Goal: Find specific page/section: Find specific page/section

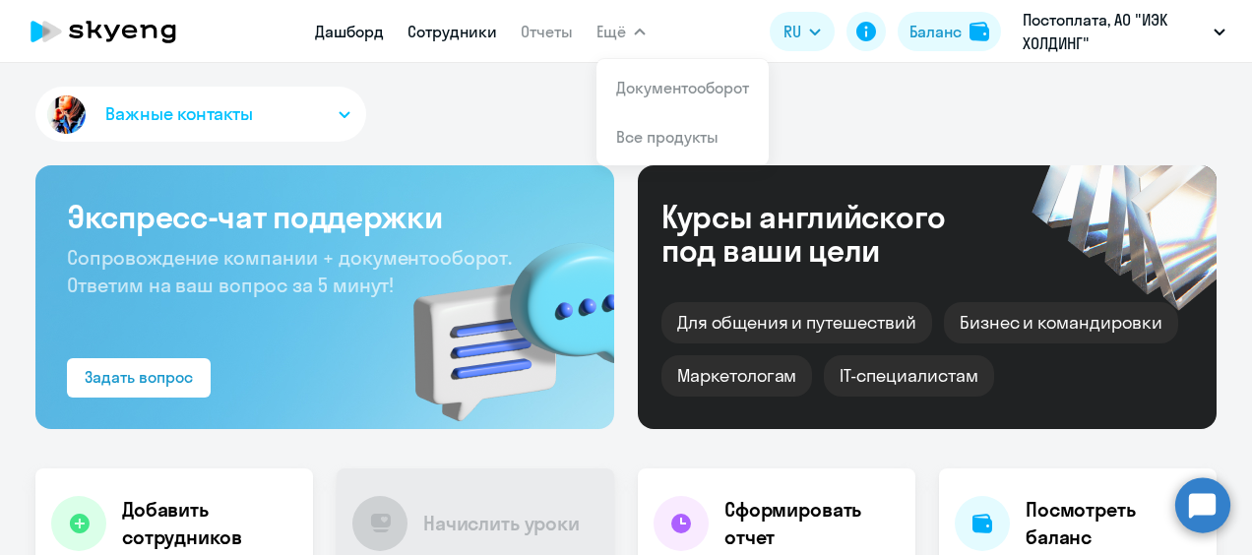
click at [458, 27] on link "Сотрудники" at bounding box center [452, 32] width 90 height 20
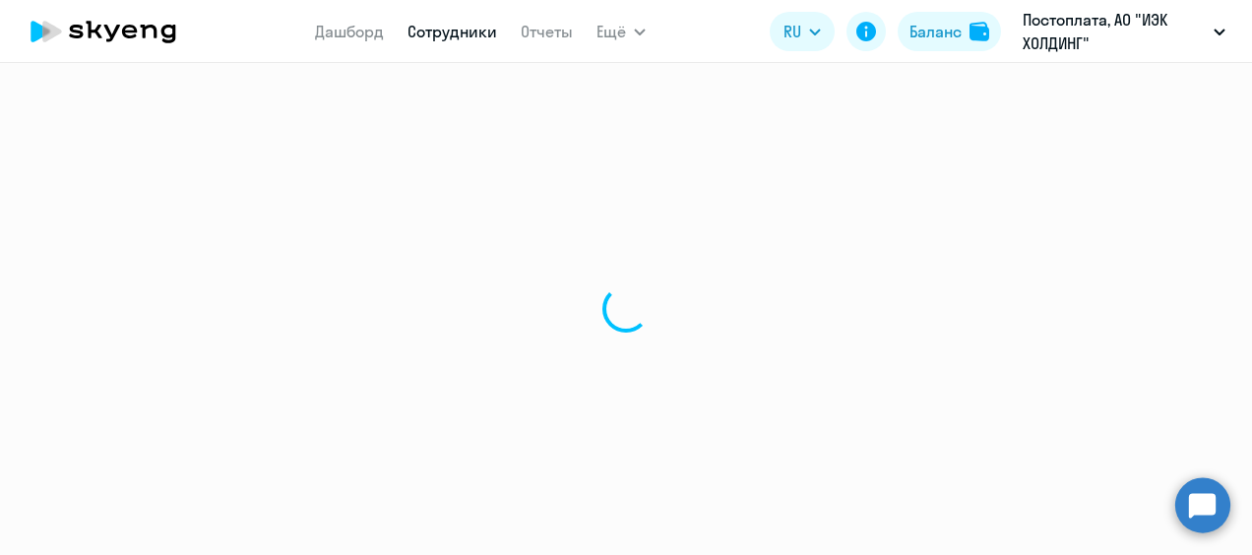
select select "30"
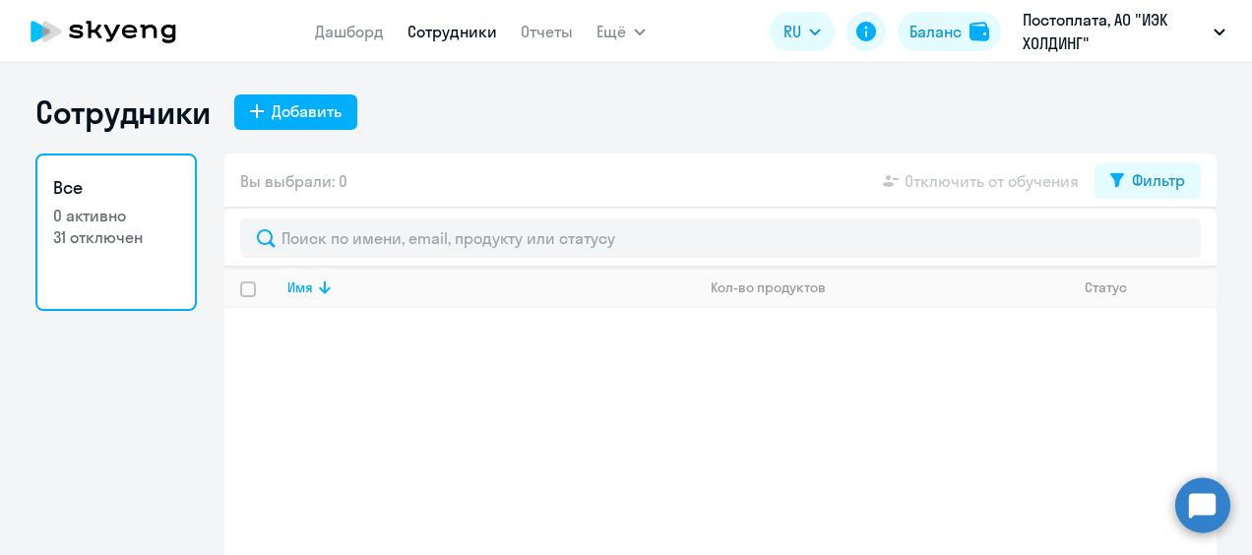
scroll to position [63, 0]
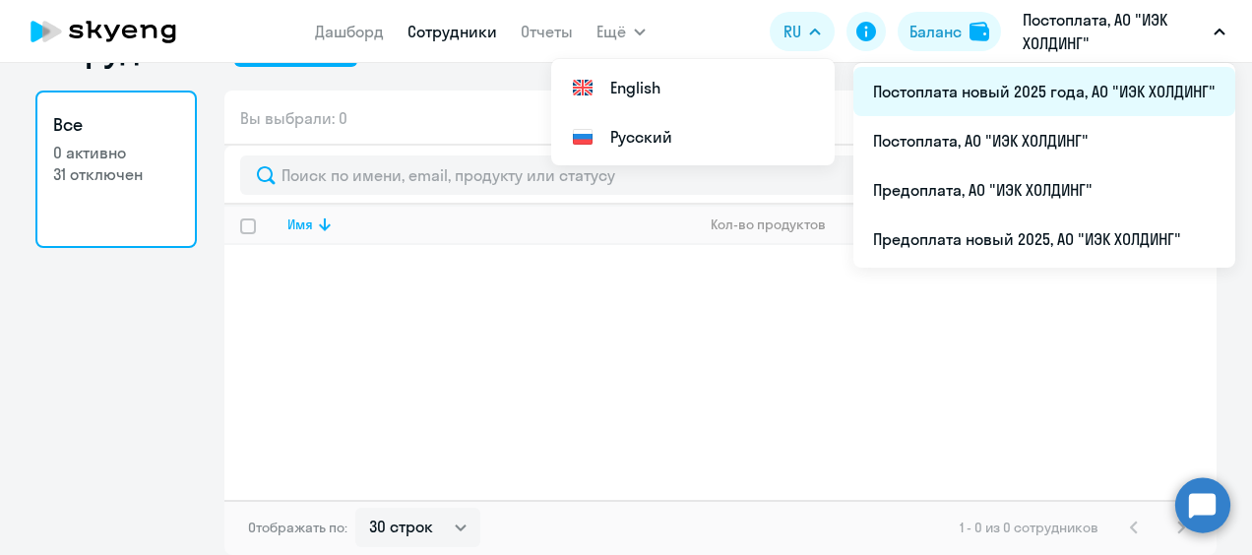
click at [1073, 100] on li "Постоплата новый 2025 года, АО "ИЭК ХОЛДИНГ"" at bounding box center [1044, 91] width 382 height 49
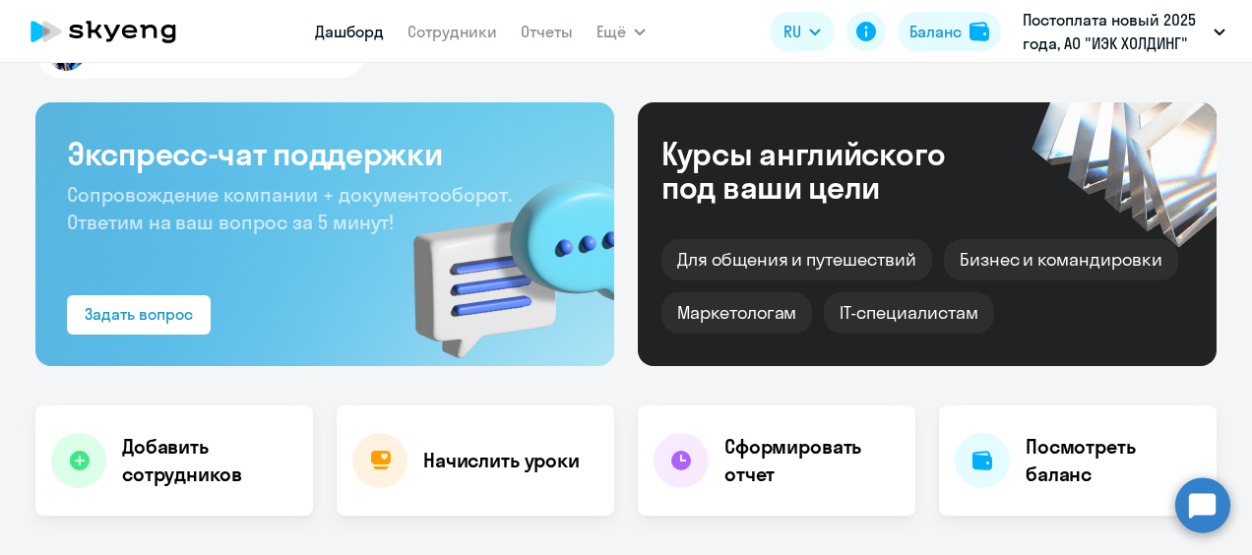
select select "30"
click at [456, 31] on link "Сотрудники" at bounding box center [452, 32] width 90 height 20
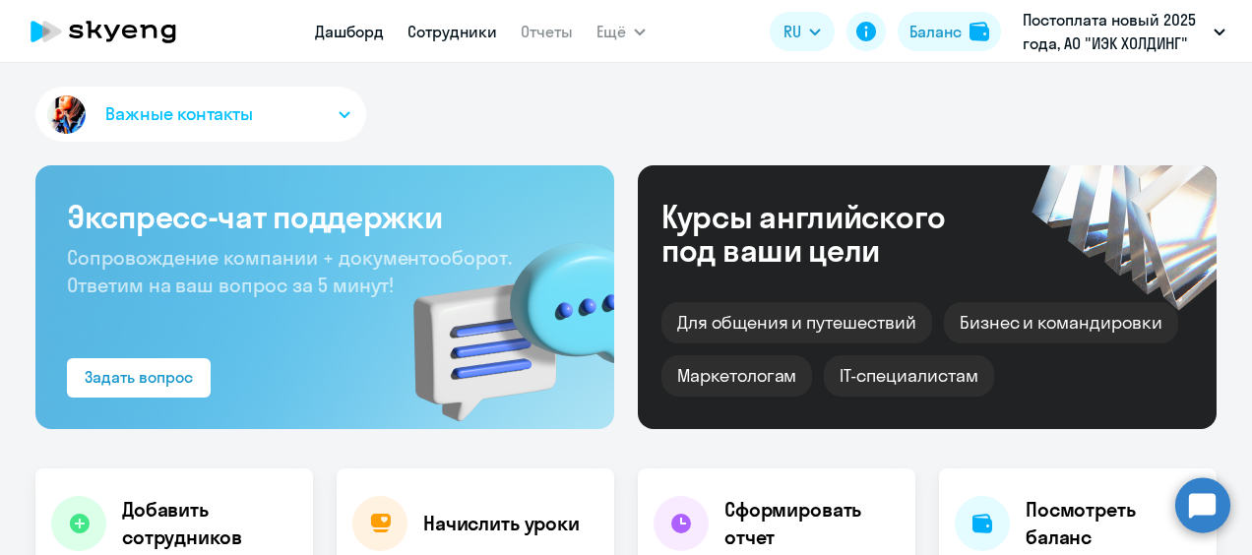
select select "30"
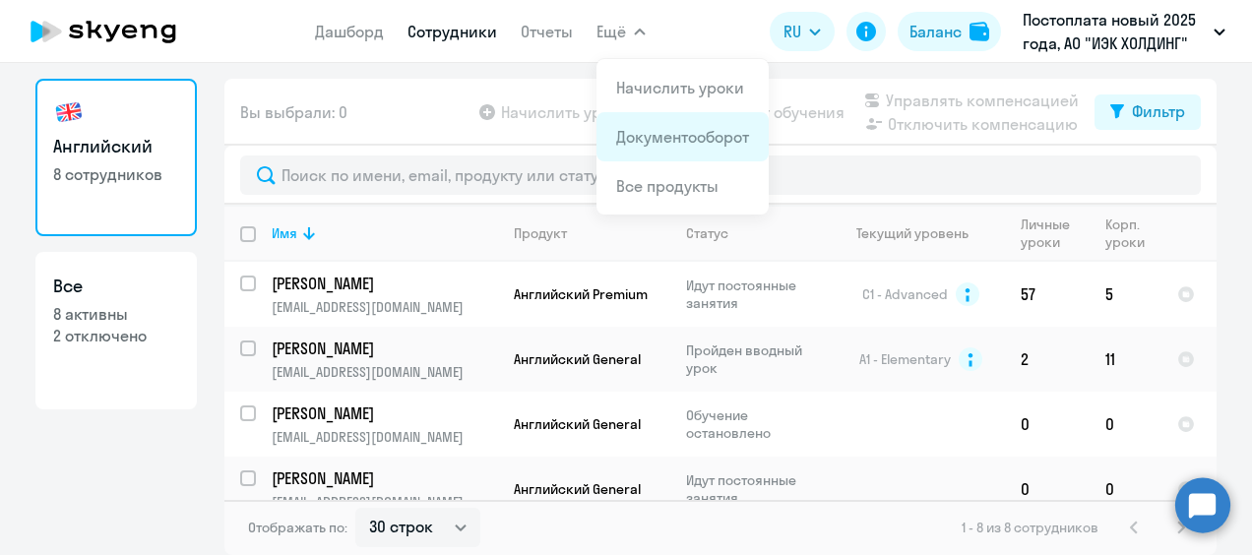
click at [680, 150] on li "Документооборот" at bounding box center [682, 136] width 172 height 49
click at [654, 134] on link "Документооборот" at bounding box center [682, 137] width 133 height 20
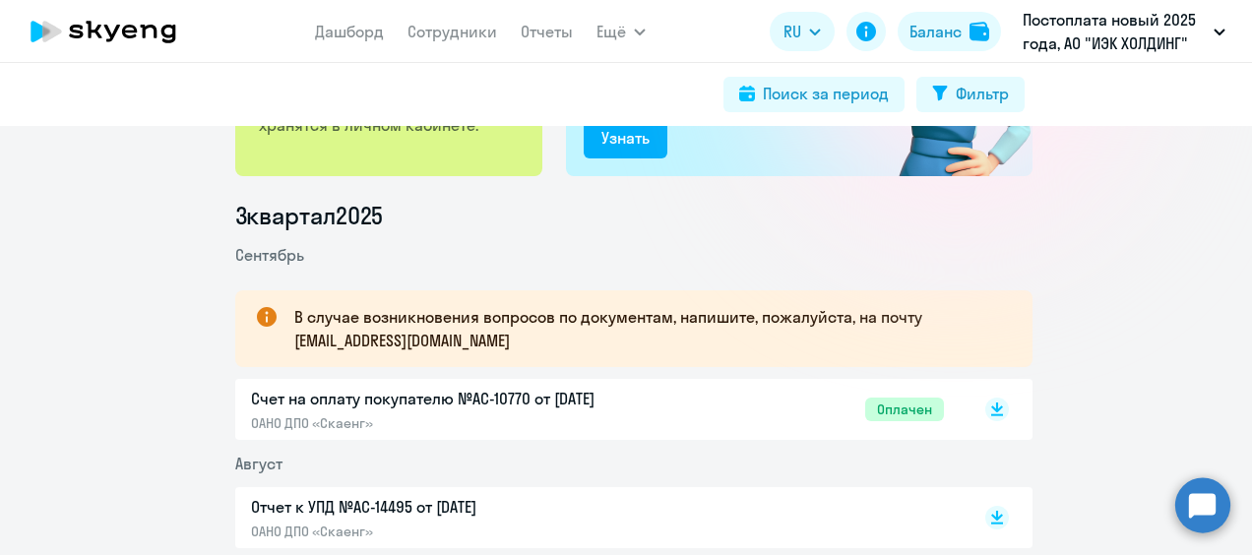
scroll to position [394, 0]
